Goal: Task Accomplishment & Management: Manage account settings

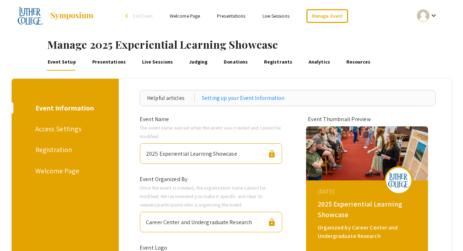
click at [233, 17] on link "Presentations" at bounding box center [231, 16] width 28 height 6
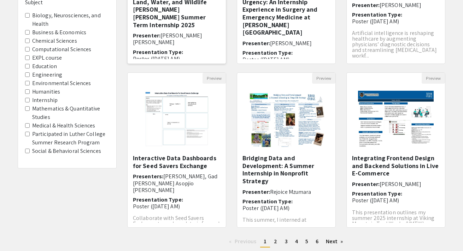
scroll to position [218, 0]
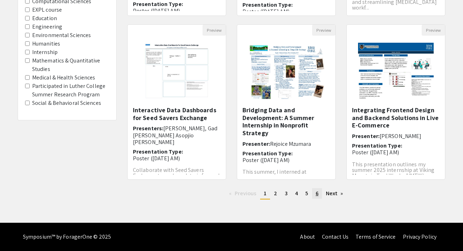
click at [316, 193] on span "6" at bounding box center [317, 193] width 3 height 7
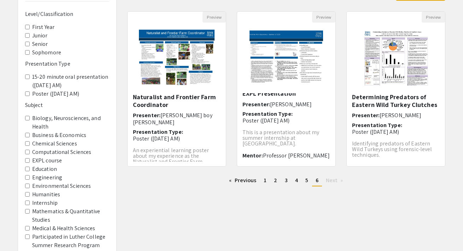
scroll to position [74, 0]
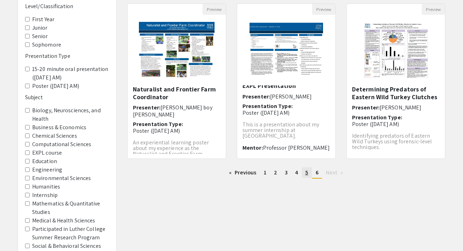
click at [307, 175] on span "5" at bounding box center [307, 172] width 3 height 7
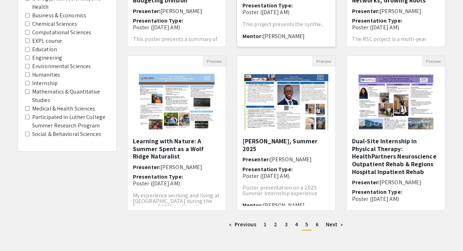
scroll to position [218, 0]
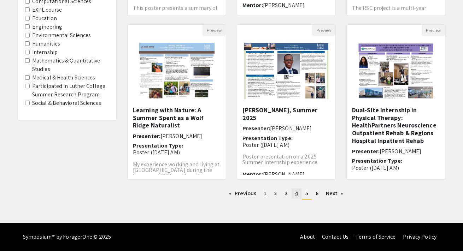
click at [295, 195] on span "4" at bounding box center [296, 193] width 3 height 7
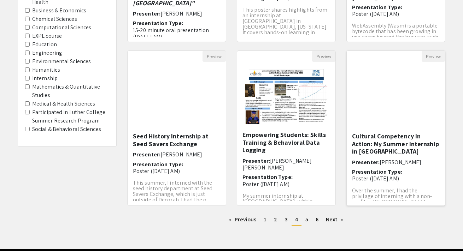
scroll to position [218, 0]
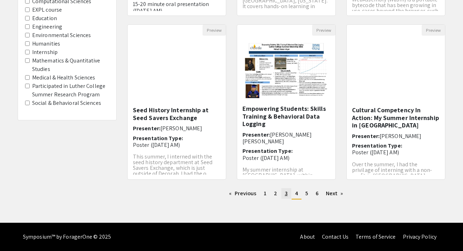
click at [284, 196] on link "page 3" at bounding box center [287, 194] width 10 height 11
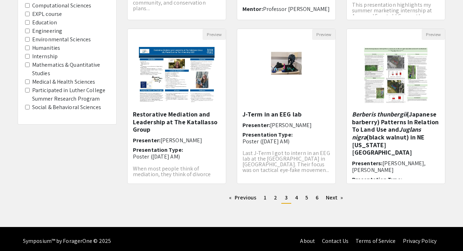
scroll to position [218, 0]
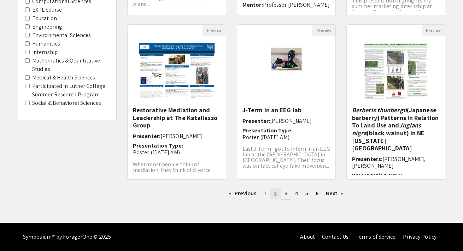
click at [276, 193] on span "2" at bounding box center [275, 193] width 3 height 7
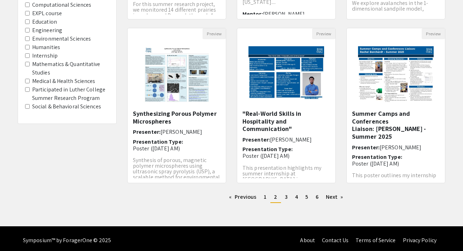
scroll to position [216, 0]
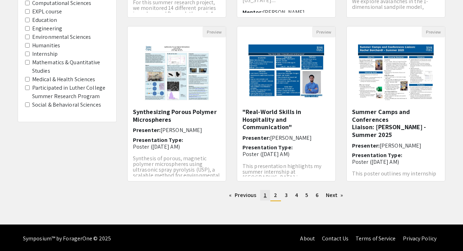
click at [264, 199] on link "page 1" at bounding box center [265, 195] width 10 height 11
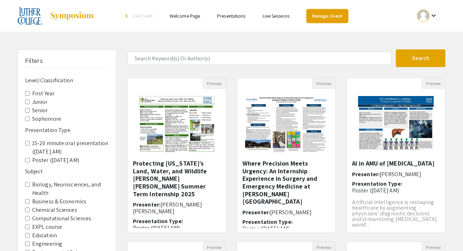
click at [323, 11] on link "Manage Event" at bounding box center [328, 16] width 42 height 14
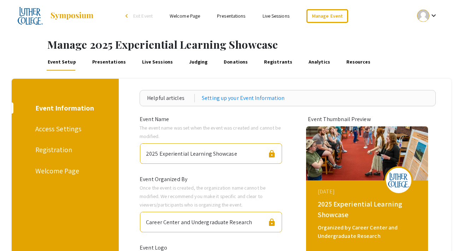
click at [112, 62] on link "Presentations" at bounding box center [109, 62] width 36 height 17
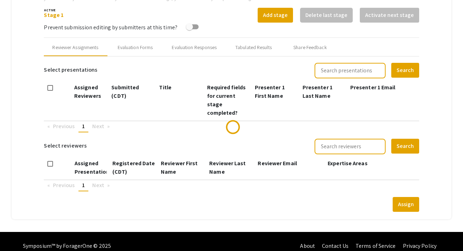
scroll to position [265, 0]
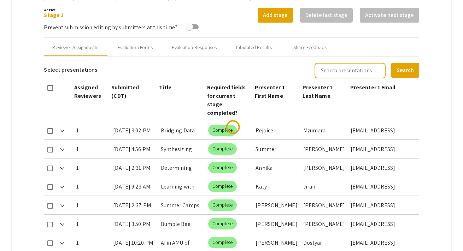
type input "[DATE]"
type input "11"
type input "59"
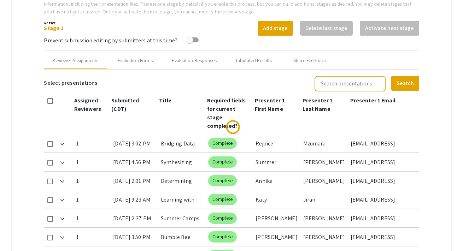
scroll to position [278, 0]
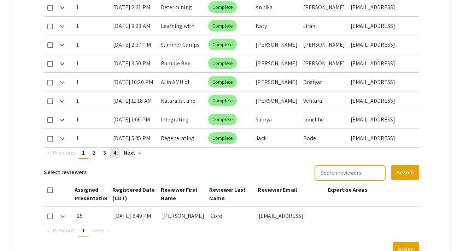
click at [116, 149] on span "4" at bounding box center [115, 152] width 3 height 7
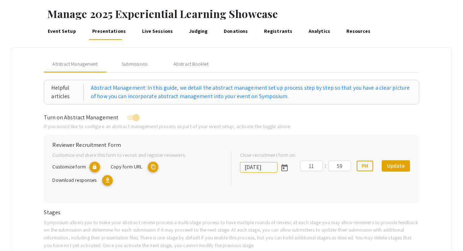
scroll to position [0, 0]
